Goal: Browse casually

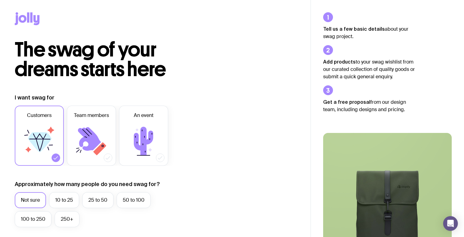
click at [28, 21] on icon at bounding box center [28, 17] width 2 height 10
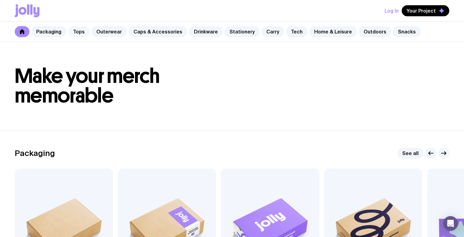
click at [78, 28] on link "Tops" at bounding box center [78, 31] width 21 height 11
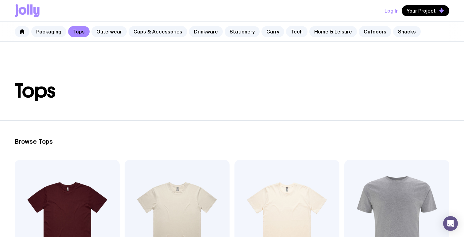
click at [26, 14] on icon at bounding box center [27, 10] width 25 height 13
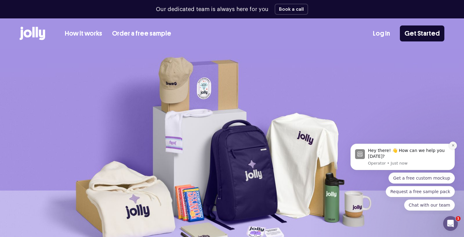
click at [453, 145] on icon "Dismiss notification" at bounding box center [452, 145] width 3 height 3
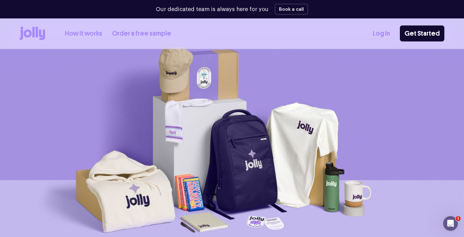
scroll to position [11, 0]
